Goal: Information Seeking & Learning: Understand process/instructions

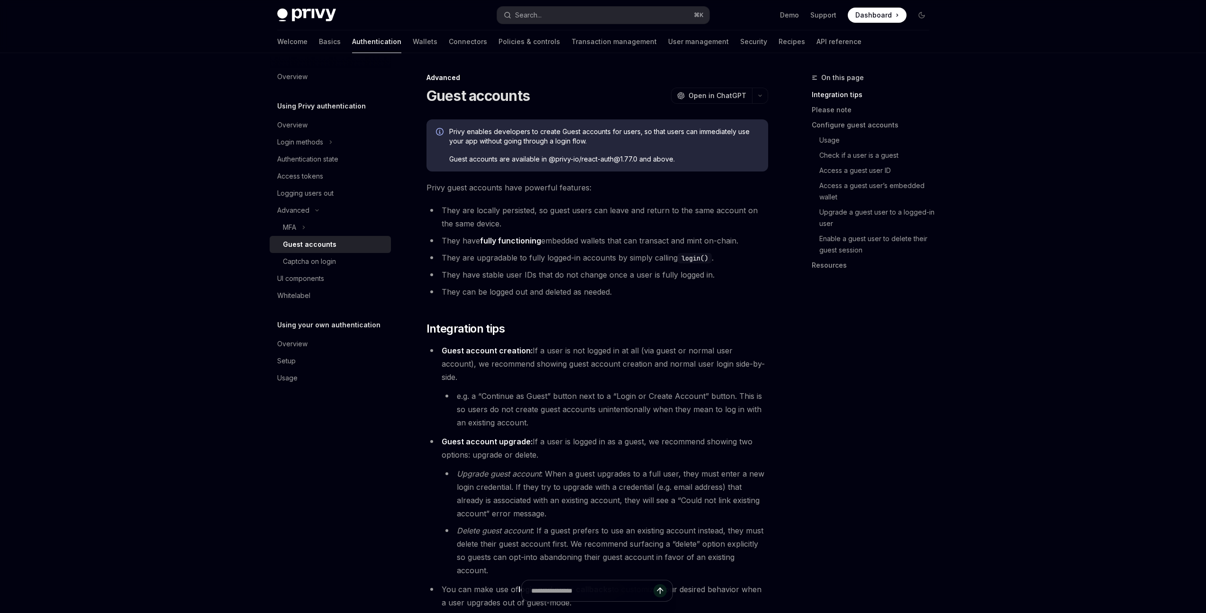
type textarea "*"
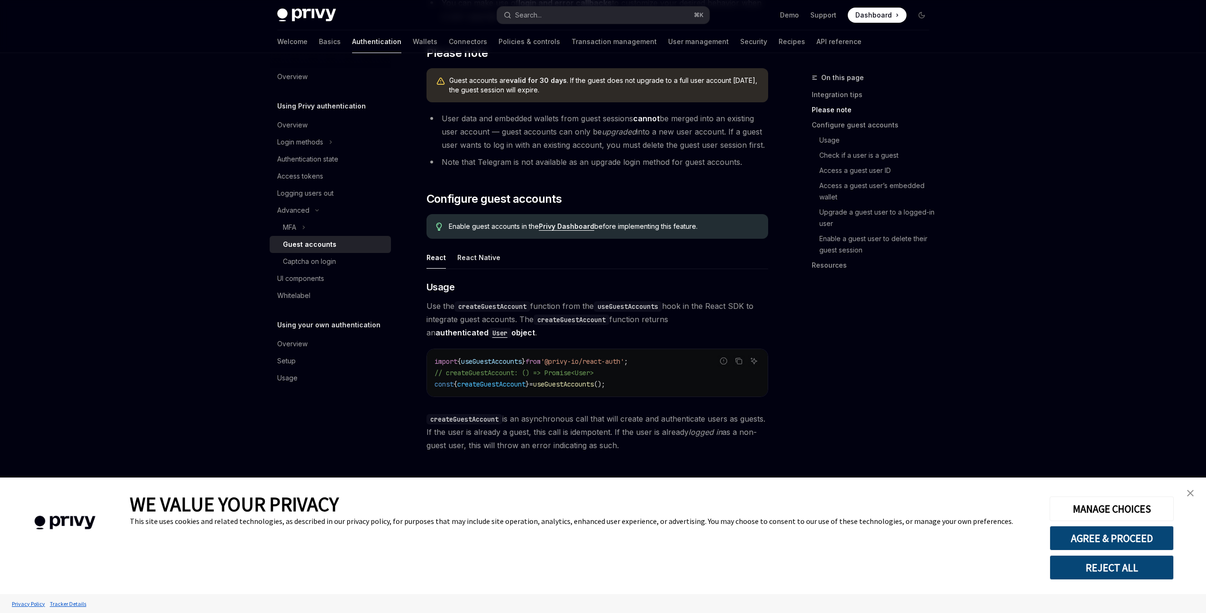
scroll to position [612, 0]
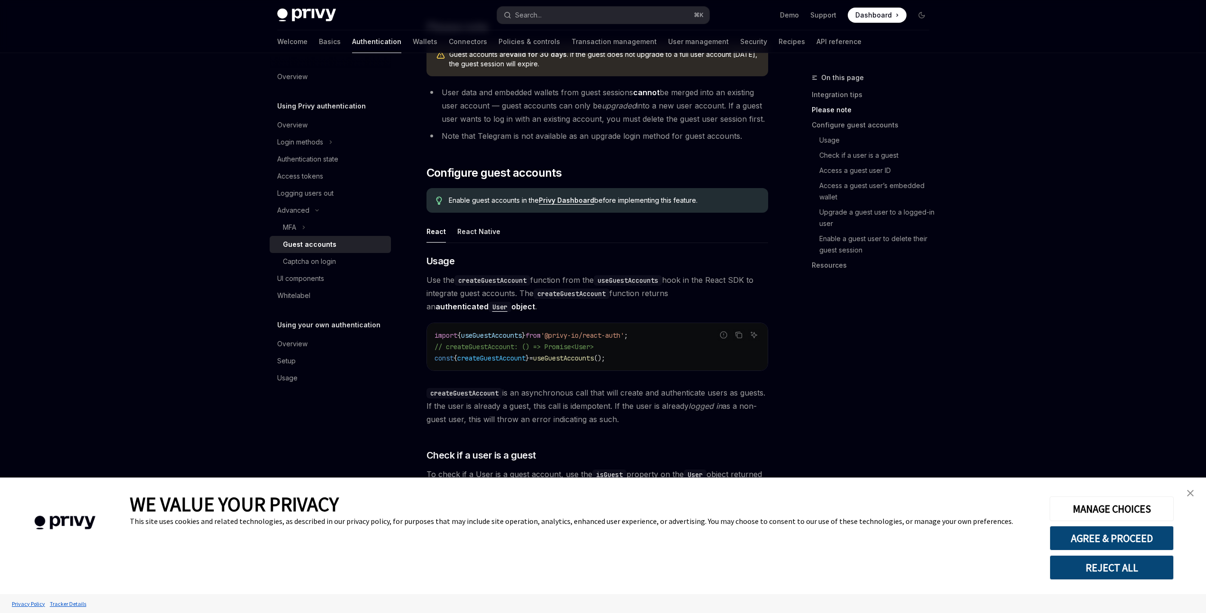
click at [512, 354] on span "createGuestAccount" at bounding box center [491, 358] width 68 height 9
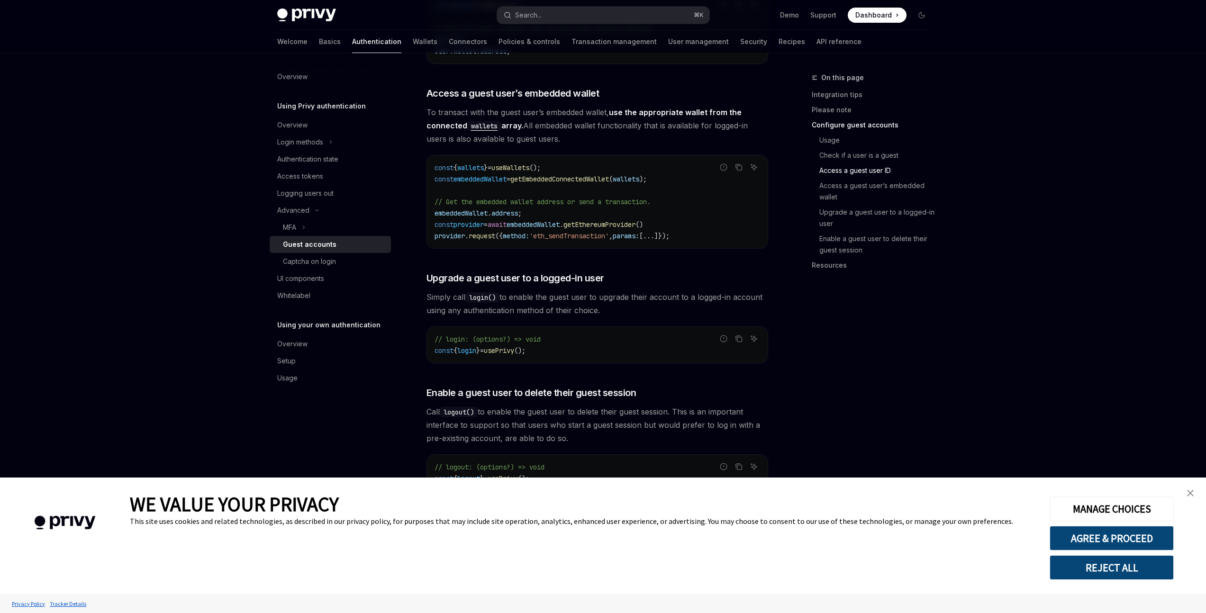
scroll to position [1266, 0]
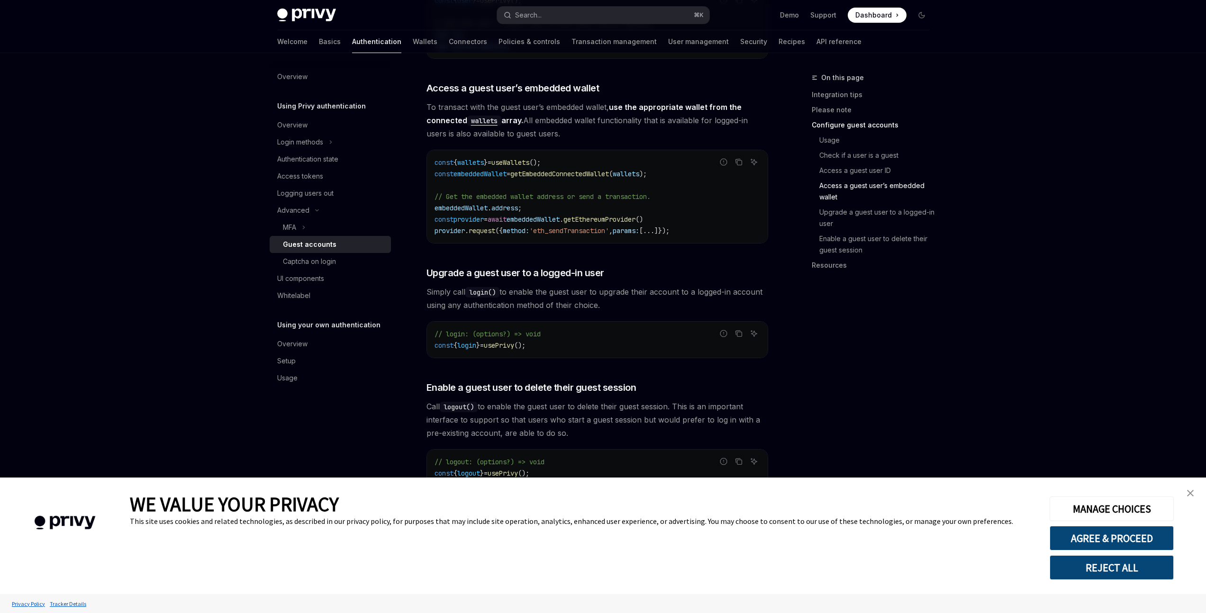
click at [402, 237] on div "Overview Using Privy authentication Overview Login methods Authentication state…" at bounding box center [338, 333] width 136 height 560
drag, startPoint x: 428, startPoint y: 240, endPoint x: 608, endPoint y: 243, distance: 180.0
click at [606, 266] on h3 "​ Upgrade a guest user to a logged-in user" at bounding box center [597, 272] width 342 height 13
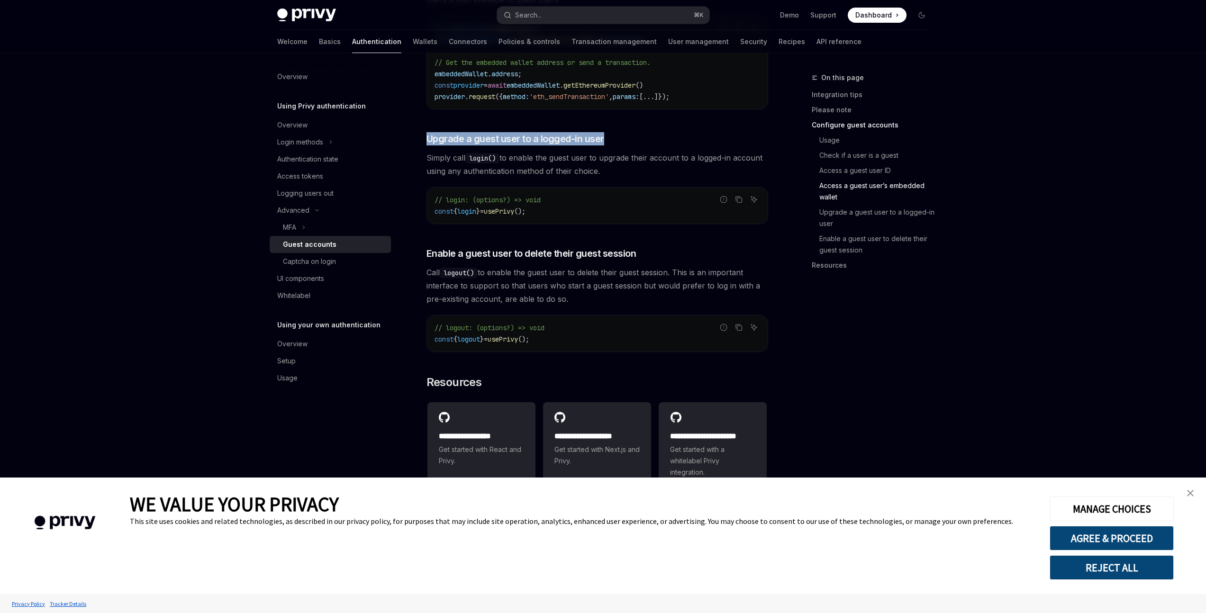
scroll to position [1405, 0]
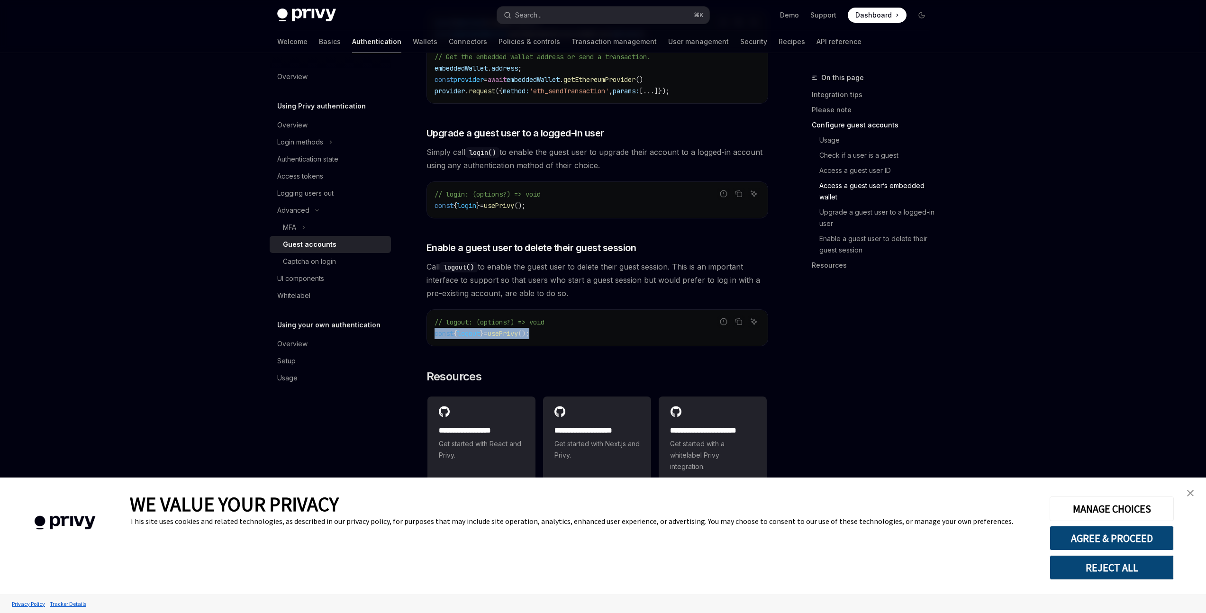
drag, startPoint x: 550, startPoint y: 306, endPoint x: 423, endPoint y: 301, distance: 128.0
drag, startPoint x: 546, startPoint y: 309, endPoint x: 432, endPoint y: 308, distance: 114.2
click at [432, 310] on div "// logout: (options?) => void const { logout } = usePrivy ();" at bounding box center [597, 328] width 341 height 36
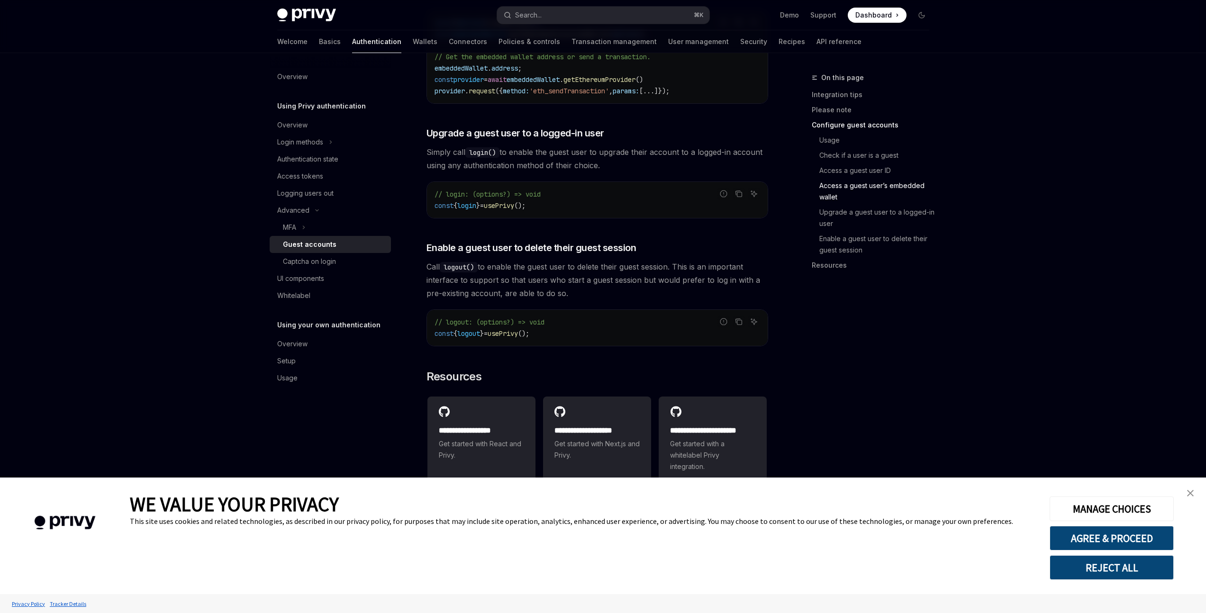
drag, startPoint x: 546, startPoint y: 309, endPoint x: 435, endPoint y: 309, distance: 110.4
click at [435, 316] on code "// logout: (options?) => void const { logout } = usePrivy ();" at bounding box center [596, 327] width 325 height 23
click at [552, 316] on code "// logout: (options?) => void const { logout } = usePrivy ();" at bounding box center [596, 327] width 325 height 23
drag, startPoint x: 547, startPoint y: 308, endPoint x: 428, endPoint y: 306, distance: 118.9
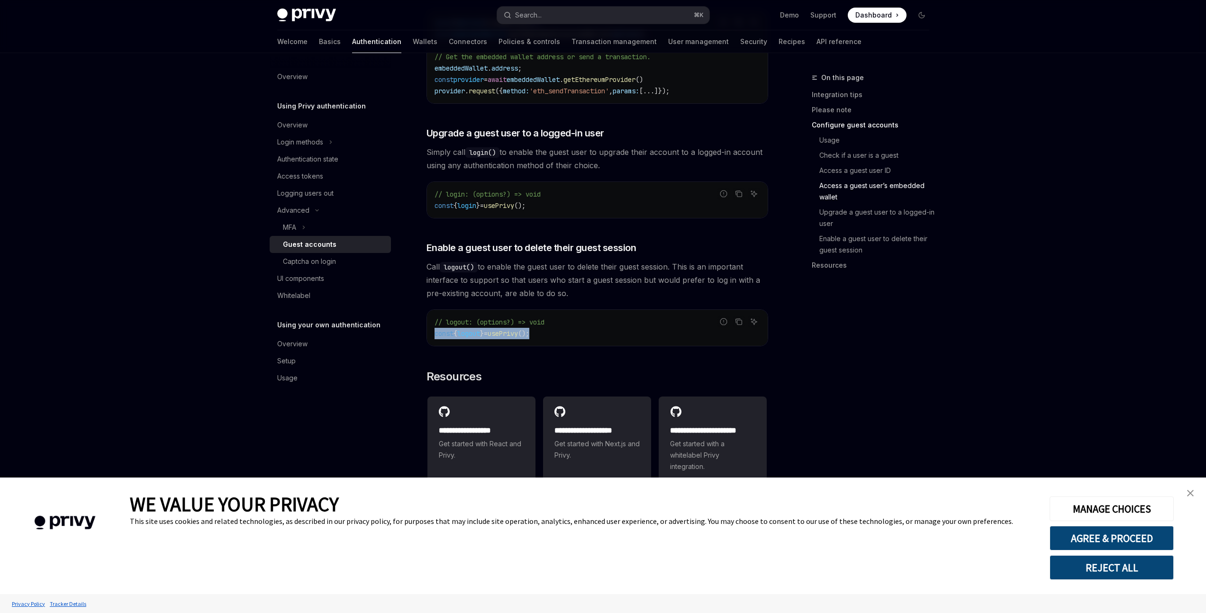
click at [428, 310] on div "// logout: (options?) => void const { logout } = usePrivy ();" at bounding box center [597, 328] width 341 height 36
click at [1129, 568] on button "REJECT ALL" at bounding box center [1111, 567] width 124 height 25
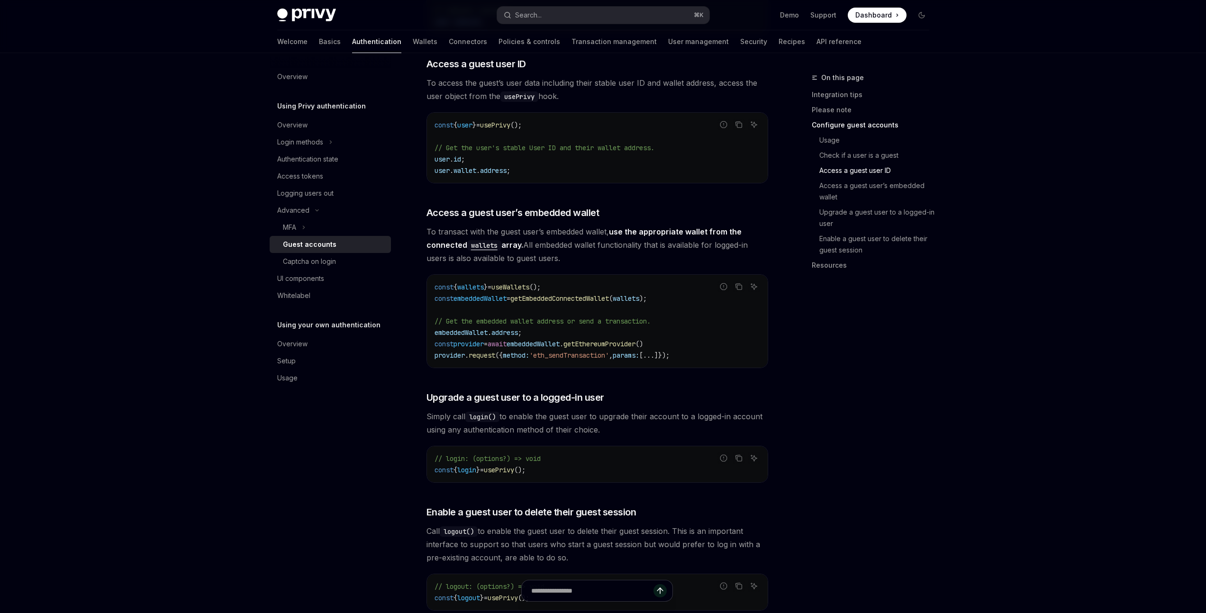
scroll to position [1142, 0]
drag, startPoint x: 428, startPoint y: 368, endPoint x: 619, endPoint y: 372, distance: 190.9
click at [619, 390] on h3 "​ Upgrade a guest user to a logged-in user" at bounding box center [597, 396] width 342 height 13
click at [476, 465] on span "login" at bounding box center [466, 469] width 19 height 9
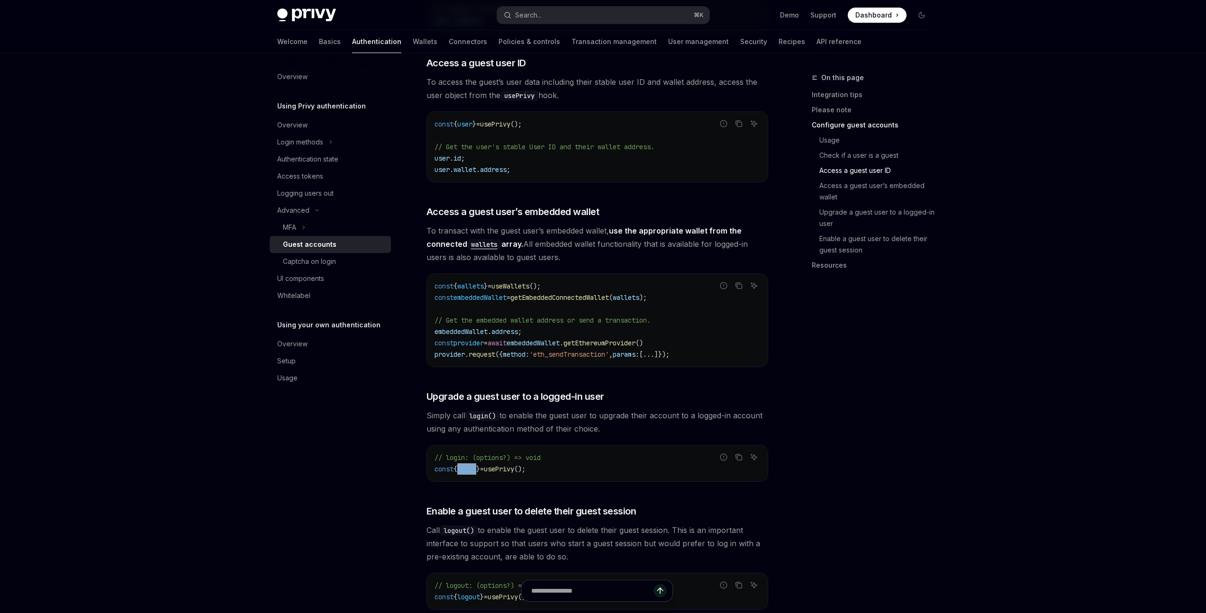
click at [470, 465] on span "login" at bounding box center [466, 469] width 19 height 9
drag, startPoint x: 554, startPoint y: 444, endPoint x: 435, endPoint y: 446, distance: 118.4
click at [435, 452] on code "// login: (options?) => void const { login } = usePrivy ();" at bounding box center [596, 463] width 325 height 23
click at [566, 452] on code "// login: (options?) => void const { login } = usePrivy ();" at bounding box center [596, 463] width 325 height 23
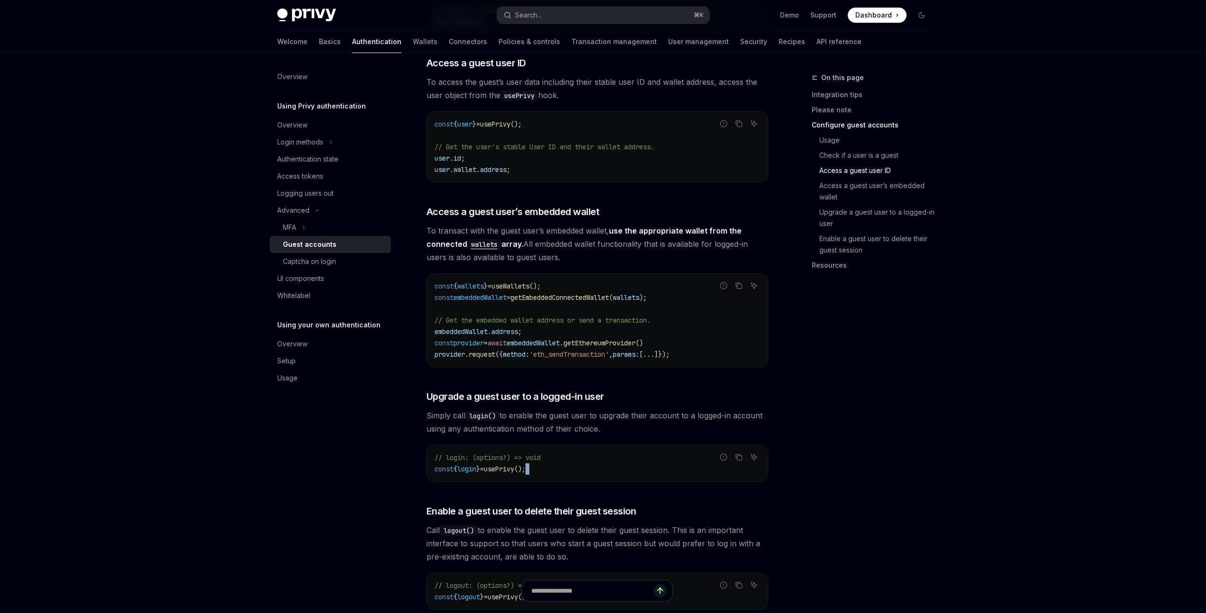
click at [566, 452] on code "// login: (options?) => void const { login } = usePrivy ();" at bounding box center [596, 463] width 325 height 23
click at [546, 452] on code "// login: (options?) => void const { login } = usePrivy ();" at bounding box center [596, 463] width 325 height 23
drag, startPoint x: 541, startPoint y: 444, endPoint x: 420, endPoint y: 445, distance: 120.8
click at [543, 452] on code "// login: (options?) => void const { login } = usePrivy ();" at bounding box center [596, 463] width 325 height 23
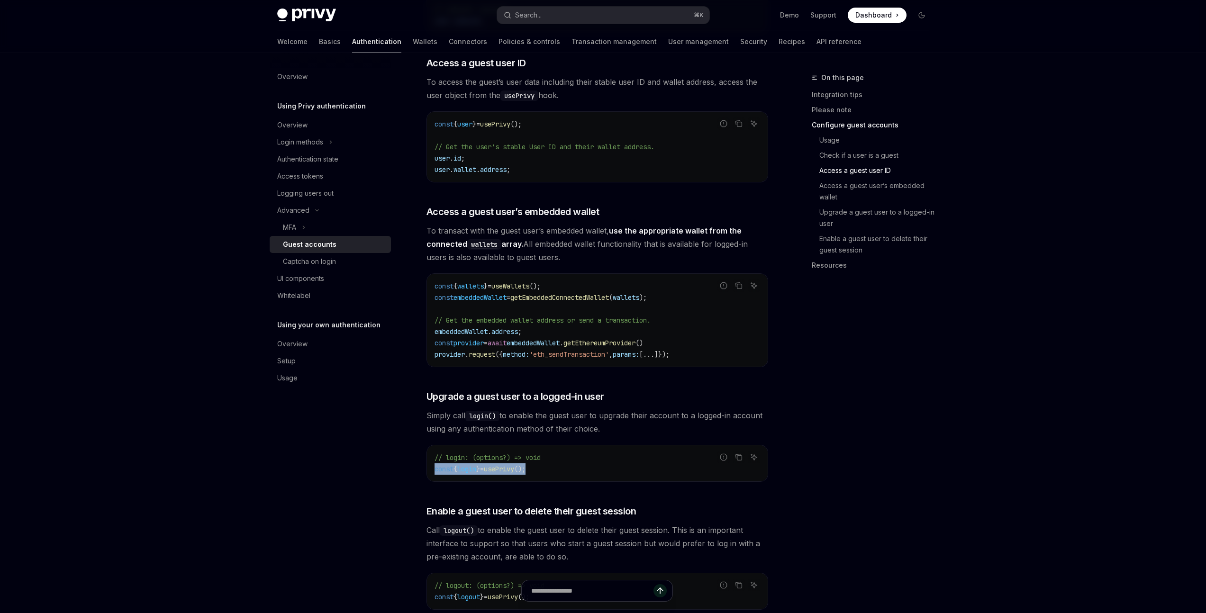
drag, startPoint x: 542, startPoint y: 443, endPoint x: 434, endPoint y: 444, distance: 108.5
click at [434, 452] on code "// login: (options?) => void const { login } = usePrivy ();" at bounding box center [596, 463] width 325 height 23
click at [563, 452] on code "// login: (options?) => void const { login } = usePrivy ();" at bounding box center [596, 463] width 325 height 23
drag, startPoint x: 541, startPoint y: 443, endPoint x: 430, endPoint y: 444, distance: 111.3
click at [430, 445] on div "// login: (options?) => void const { login } = usePrivy ();" at bounding box center [597, 463] width 341 height 36
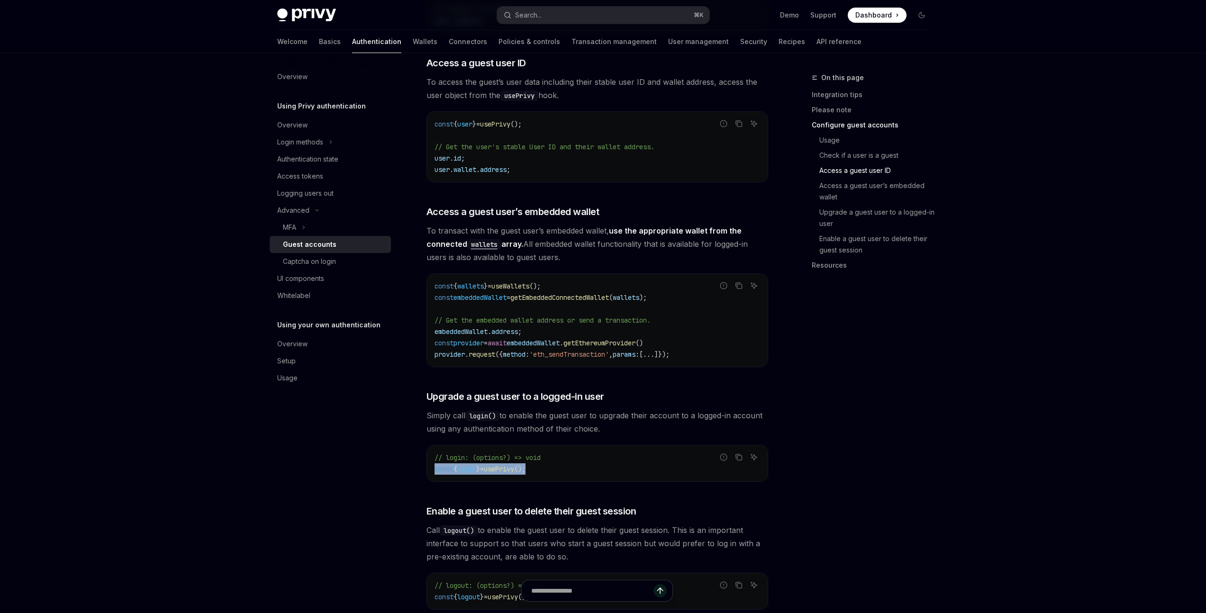
click at [551, 452] on code "// login: (options?) => void const { login } = usePrivy ();" at bounding box center [596, 463] width 325 height 23
drag, startPoint x: 542, startPoint y: 443, endPoint x: 407, endPoint y: 446, distance: 135.0
click at [549, 452] on code "// login: (options?) => void const { login } = usePrivy ();" at bounding box center [596, 463] width 325 height 23
drag, startPoint x: 541, startPoint y: 443, endPoint x: 419, endPoint y: 443, distance: 122.7
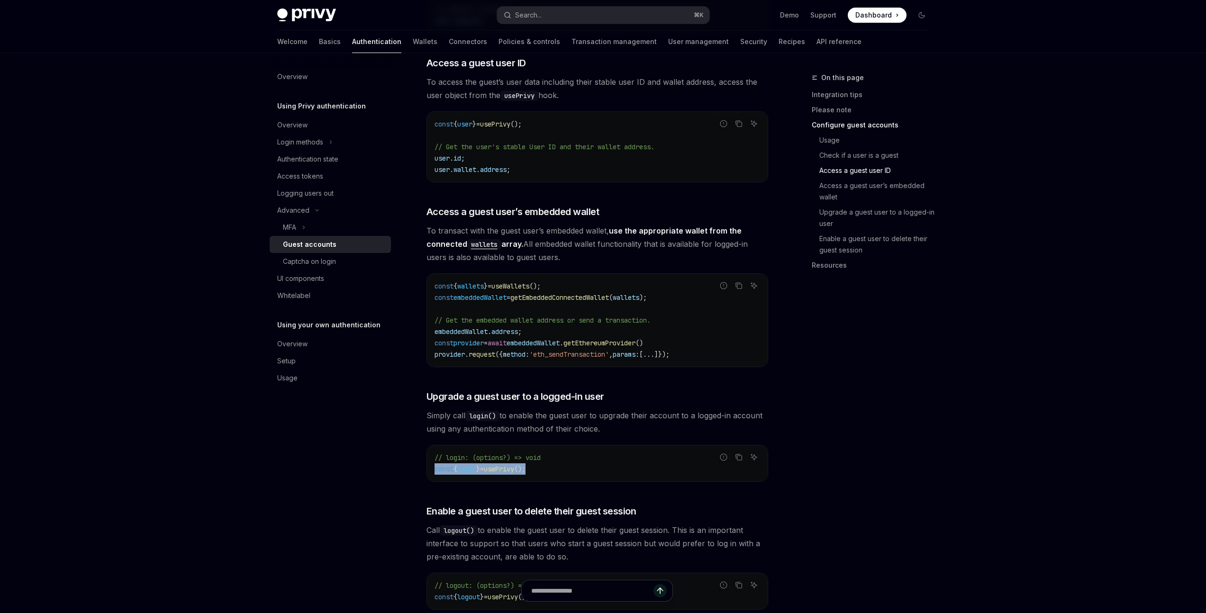
click at [556, 452] on code "// login: (options?) => void const { login } = usePrivy ();" at bounding box center [596, 463] width 325 height 23
drag, startPoint x: 544, startPoint y: 444, endPoint x: 435, endPoint y: 443, distance: 109.4
click at [435, 452] on code "// login: (options?) => void const { login } = usePrivy ();" at bounding box center [596, 463] width 325 height 23
click at [563, 452] on code "// login: (options?) => void const { login } = usePrivy ();" at bounding box center [596, 463] width 325 height 23
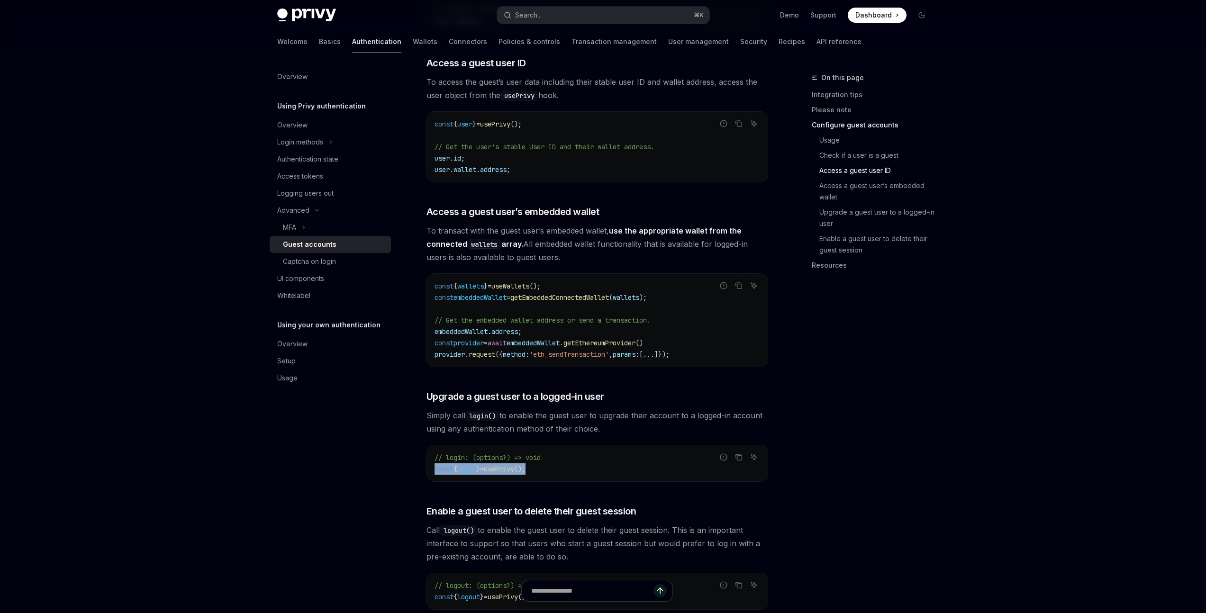
drag, startPoint x: 541, startPoint y: 443, endPoint x: 421, endPoint y: 440, distance: 119.9
